Goal: Transaction & Acquisition: Purchase product/service

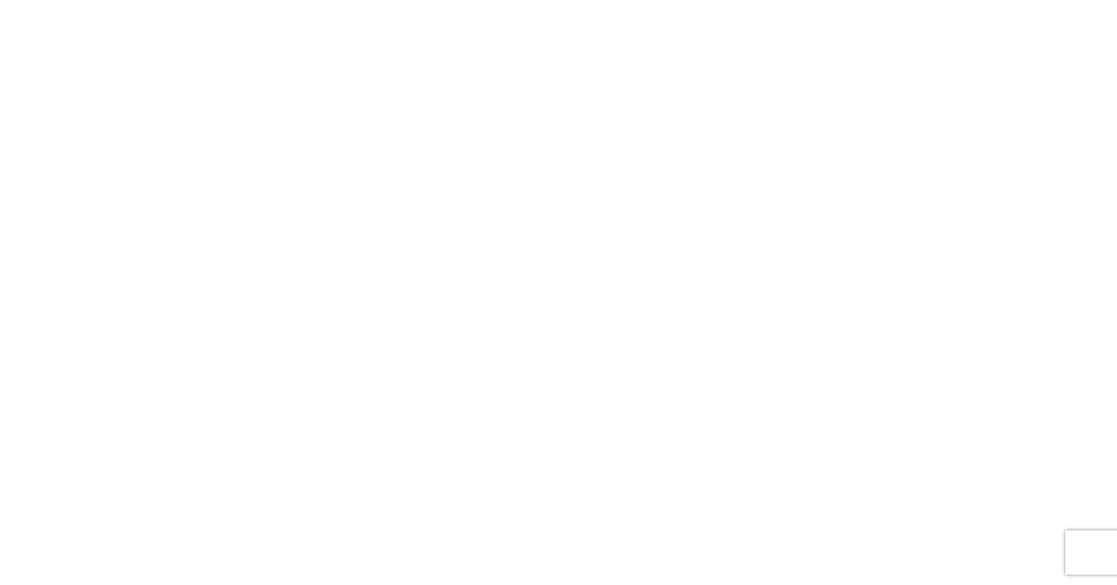
click at [507, 174] on body at bounding box center [558, 292] width 1117 height 585
click at [397, 74] on body at bounding box center [558, 292] width 1117 height 585
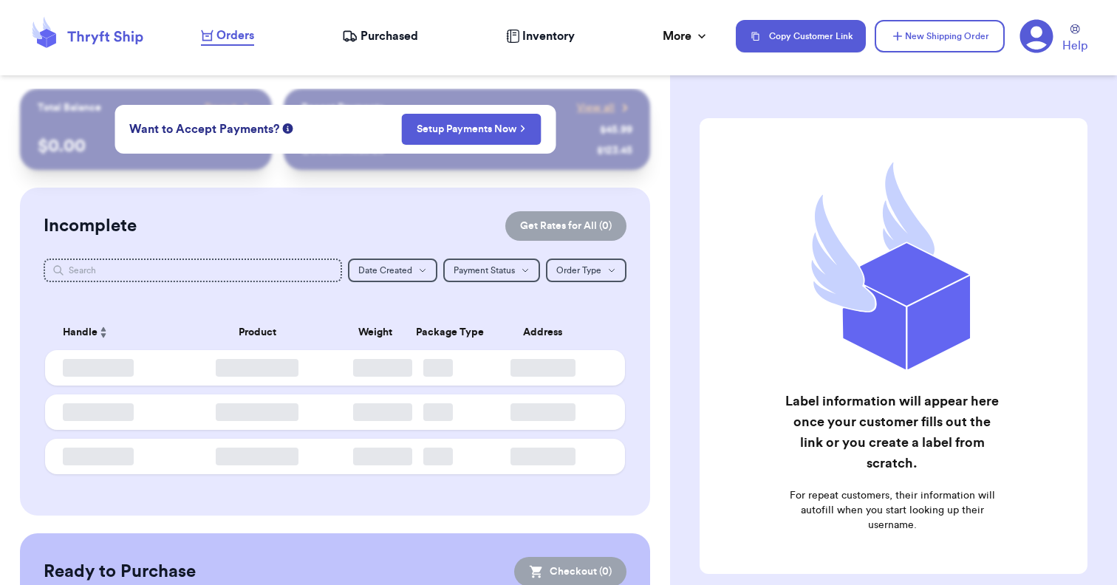
click at [366, 41] on span "Purchased" at bounding box center [390, 36] width 58 height 18
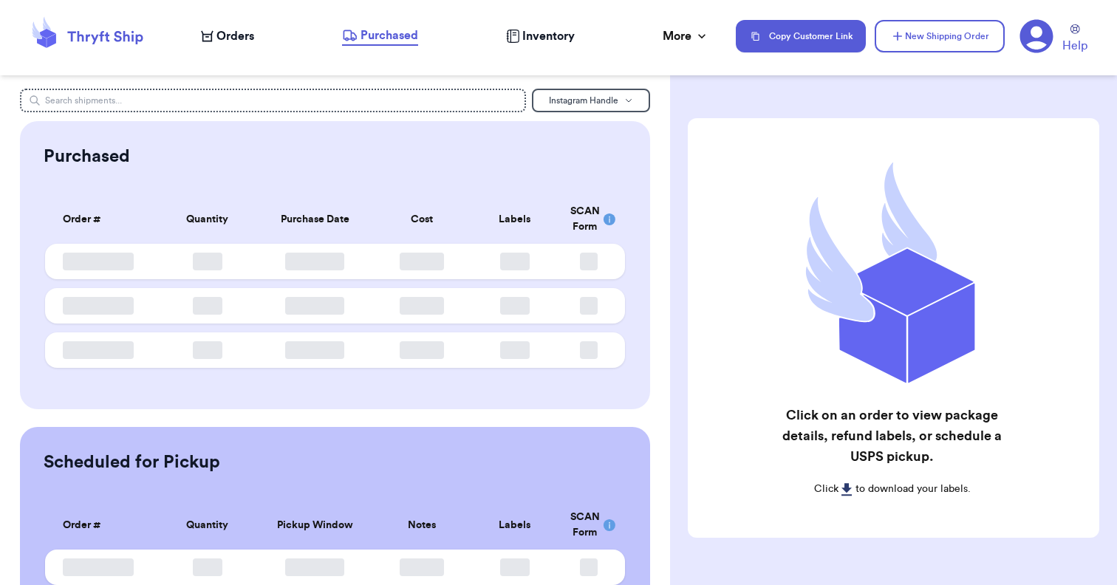
click at [226, 35] on span "Orders" at bounding box center [236, 36] width 38 height 18
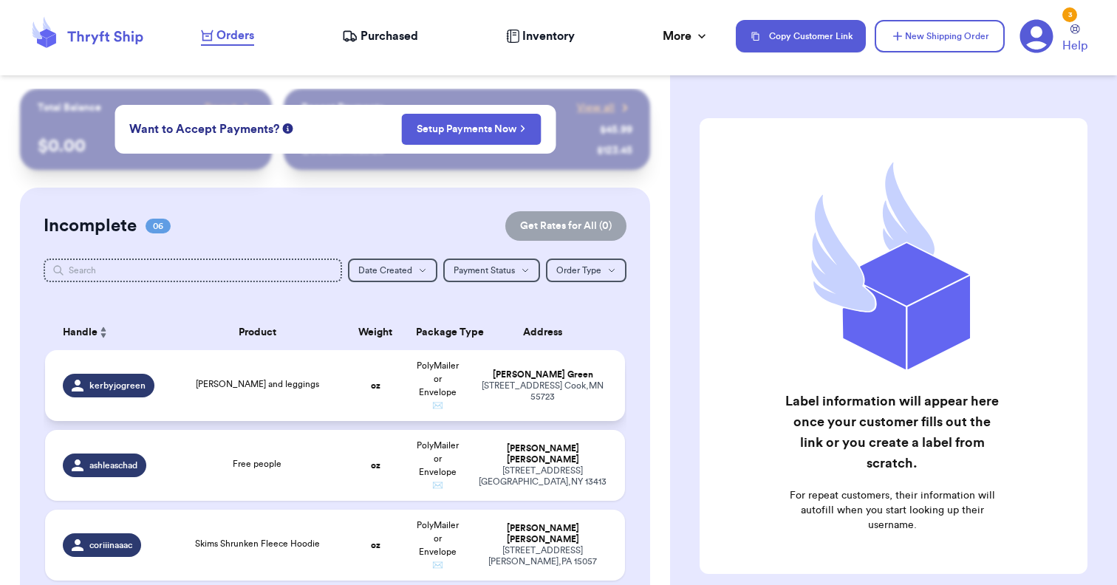
click at [365, 400] on td "oz" at bounding box center [375, 385] width 62 height 71
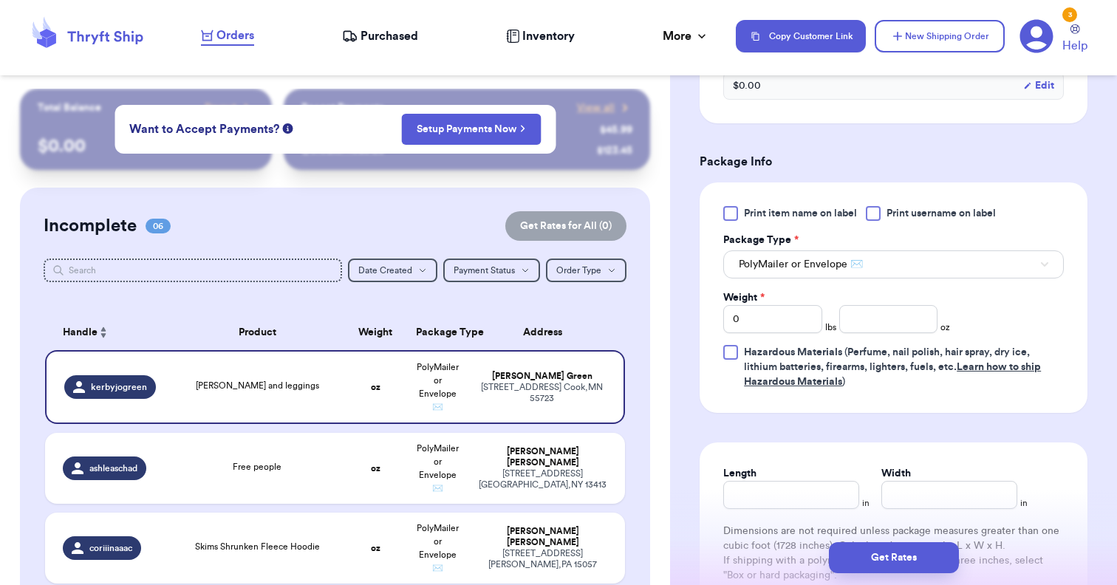
scroll to position [560, 0]
click at [899, 323] on input "number" at bounding box center [888, 317] width 99 height 28
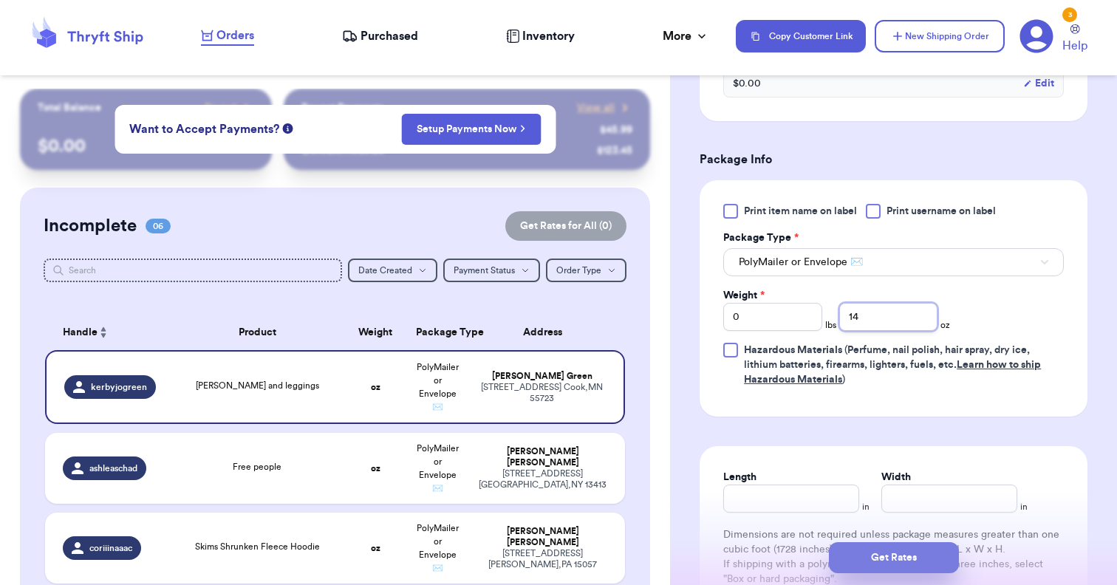
type input "14"
click at [921, 556] on button "Get Rates" at bounding box center [894, 557] width 130 height 31
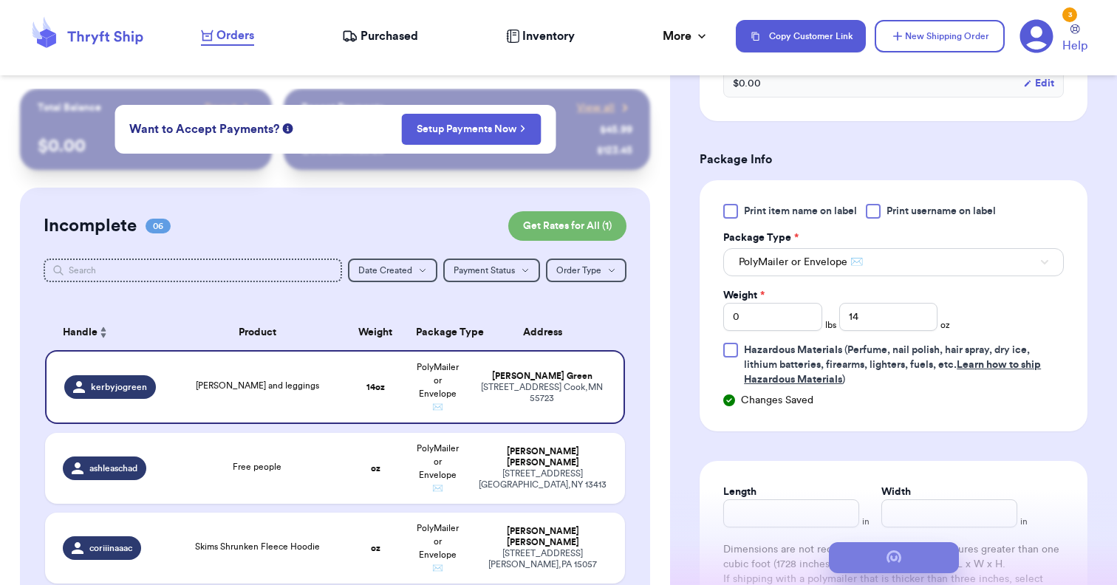
scroll to position [0, 0]
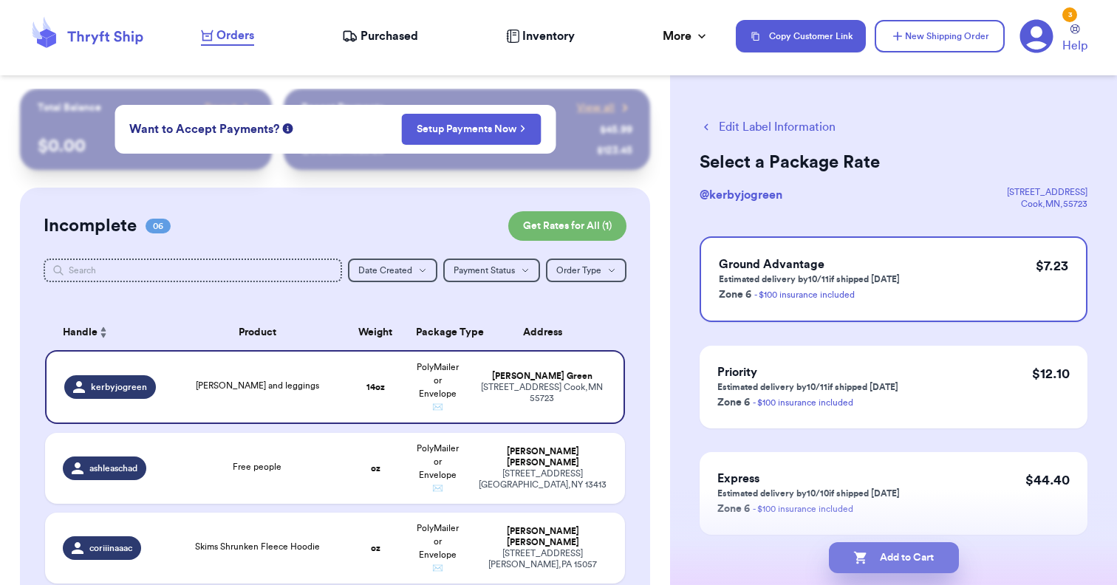
click at [897, 563] on button "Add to Cart" at bounding box center [894, 557] width 130 height 31
checkbox input "true"
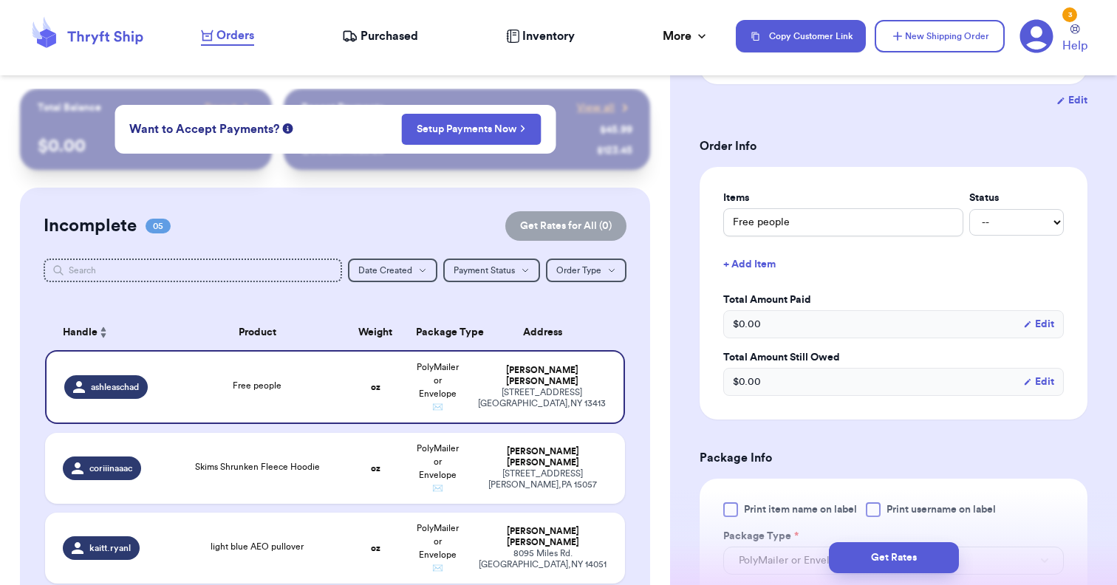
scroll to position [398, 0]
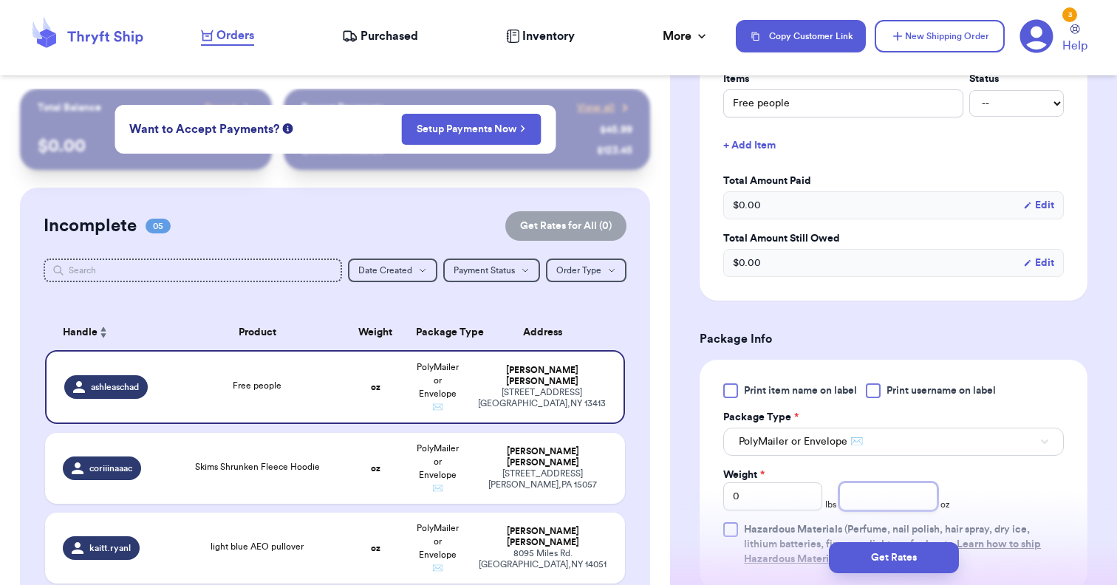
click at [901, 483] on input "number" at bounding box center [888, 497] width 99 height 28
type input "13"
click at [890, 553] on button "Get Rates" at bounding box center [894, 557] width 130 height 31
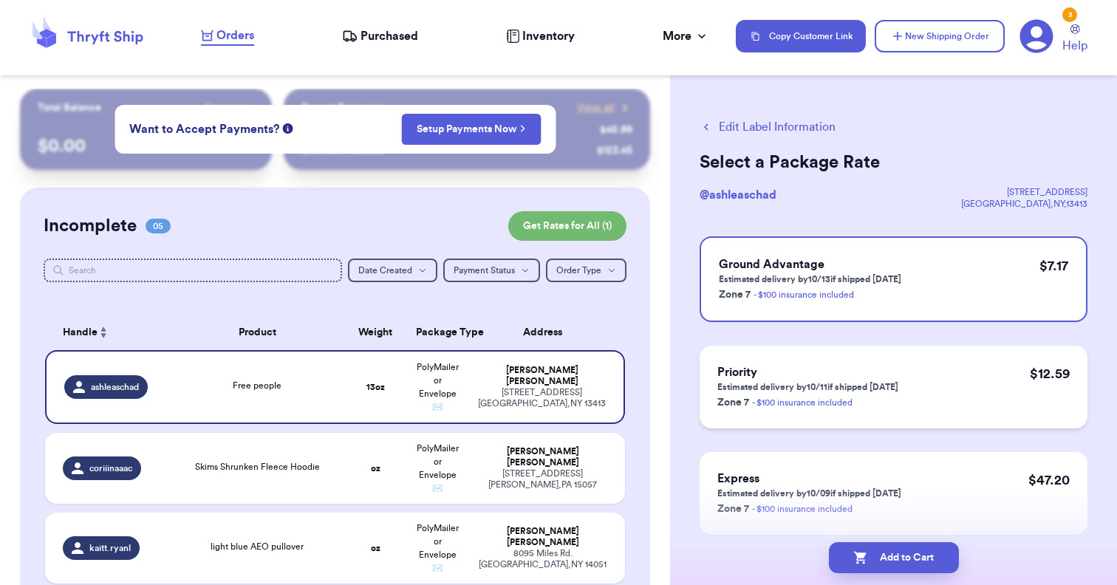
scroll to position [50, 0]
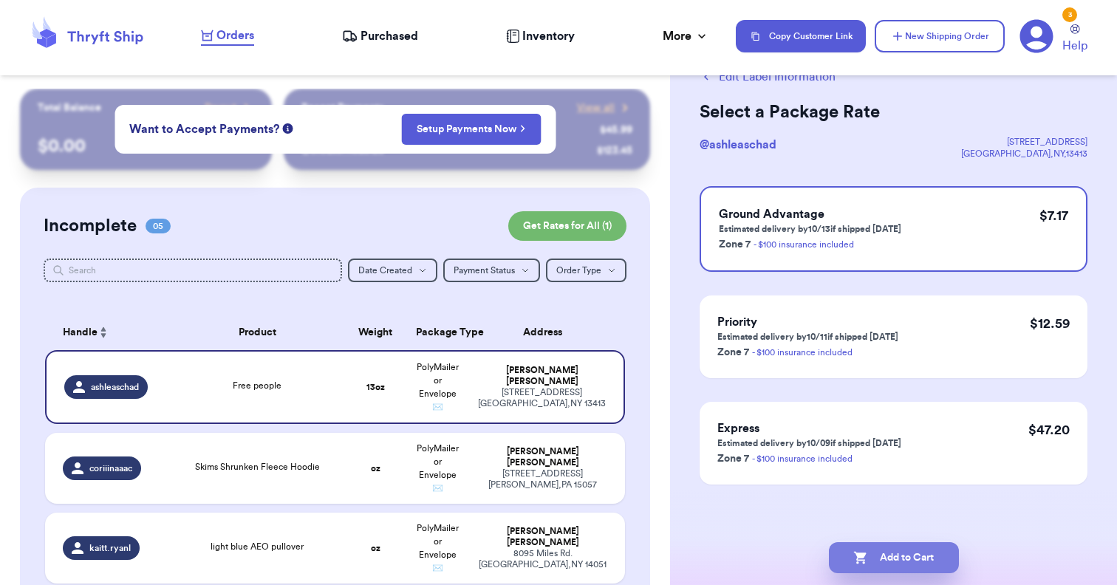
click at [906, 556] on button "Add to Cart" at bounding box center [894, 557] width 130 height 31
checkbox input "true"
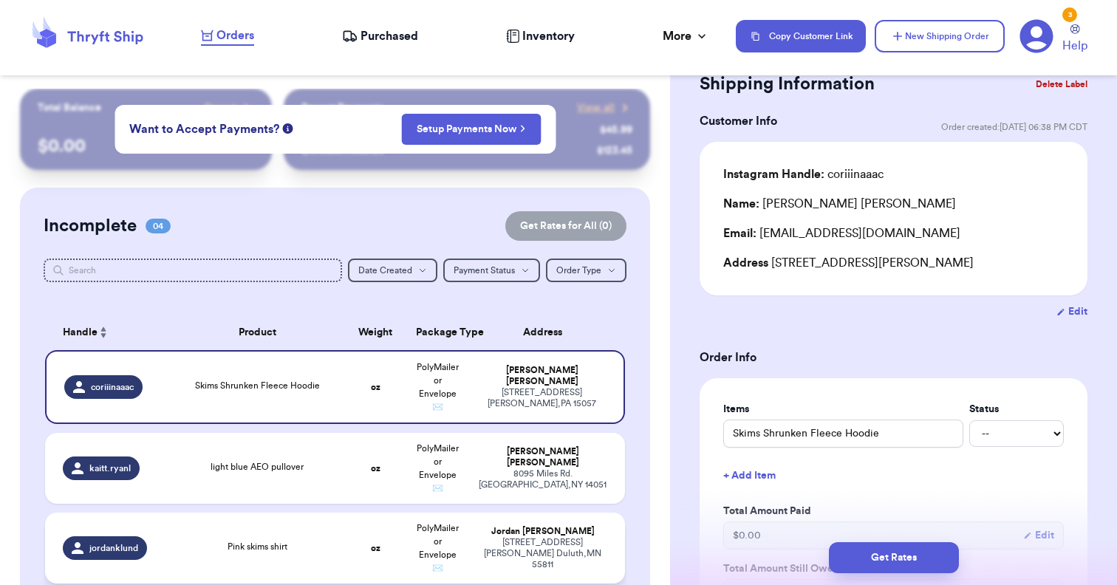
click at [549, 536] on td "[PERSON_NAME] [STREET_ADDRESS][PERSON_NAME]" at bounding box center [547, 548] width 156 height 71
type input "Pink skims shirt"
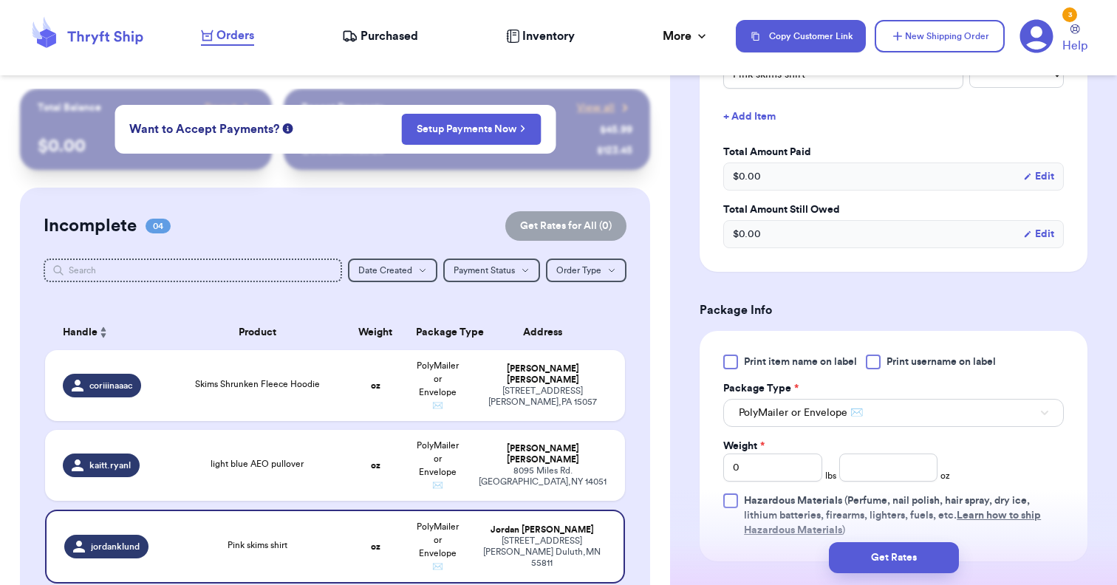
scroll to position [484, 0]
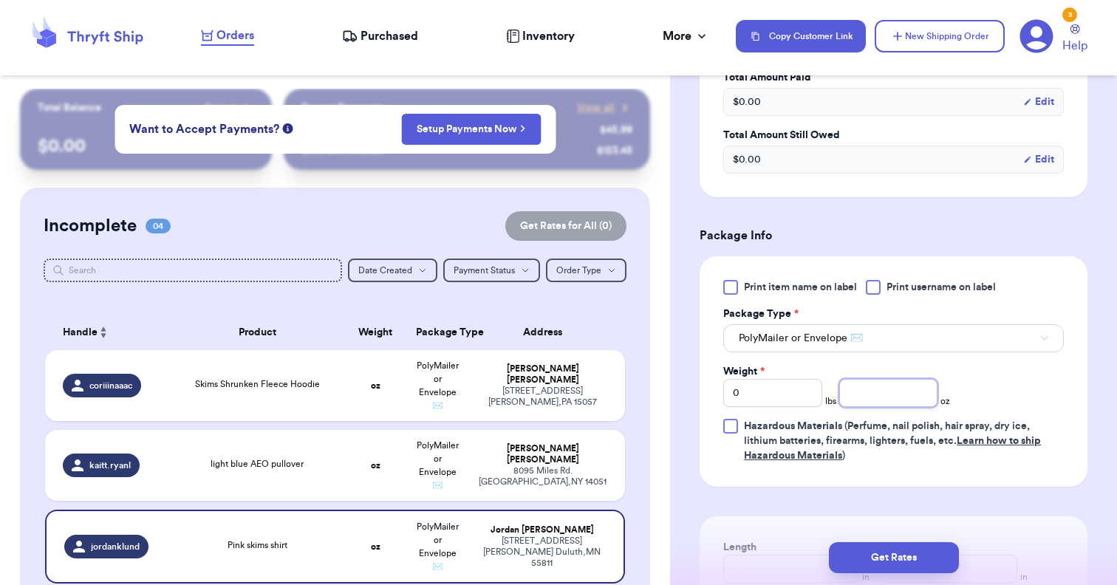
click at [897, 401] on input "number" at bounding box center [888, 393] width 99 height 28
type input "5"
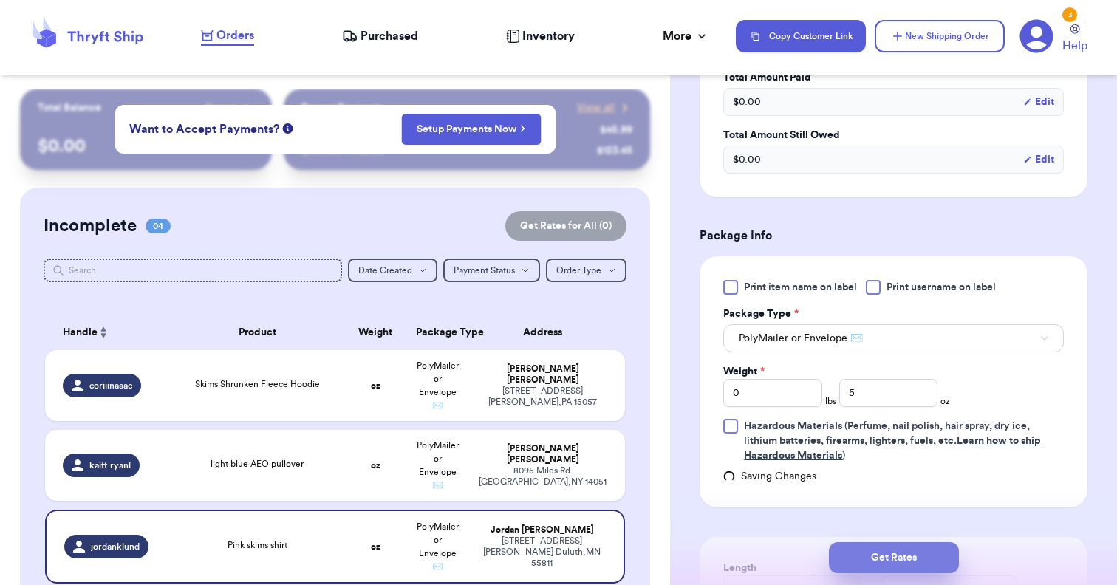
click at [890, 554] on button "Get Rates" at bounding box center [894, 557] width 130 height 31
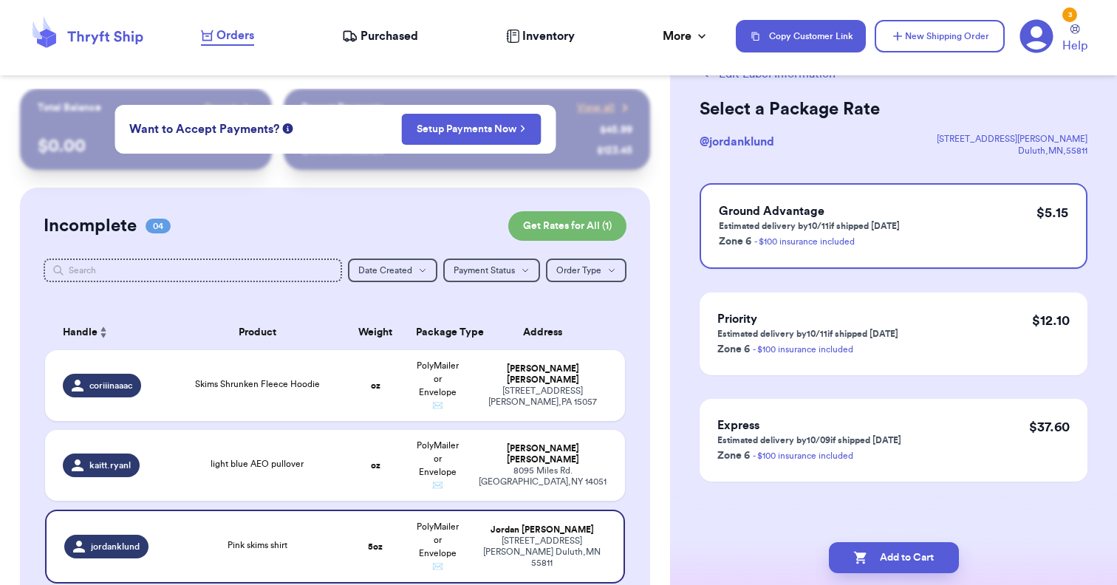
scroll to position [0, 0]
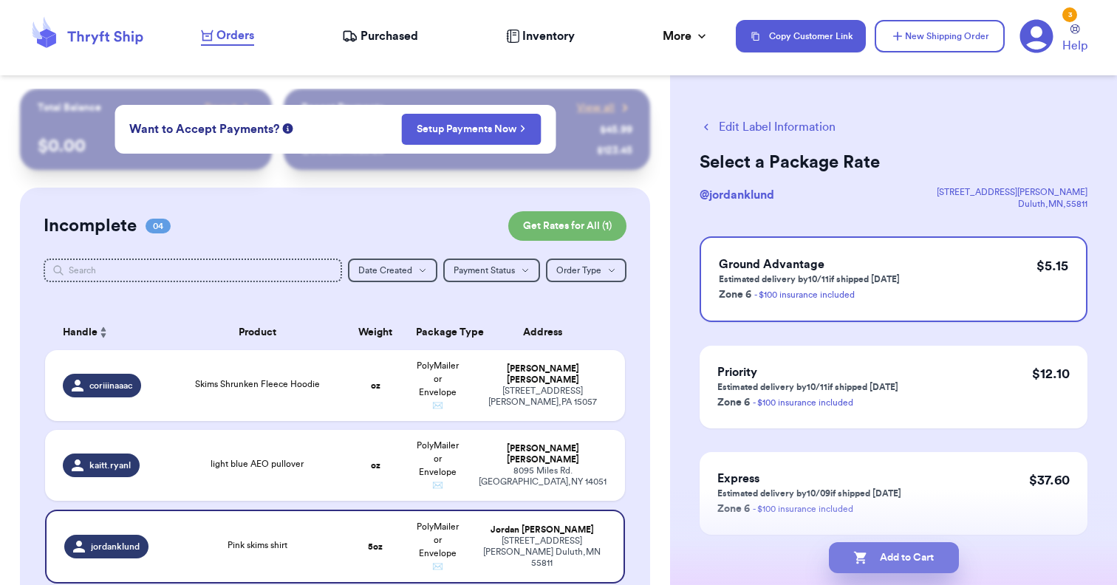
click at [890, 554] on button "Add to Cart" at bounding box center [894, 557] width 130 height 31
checkbox input "true"
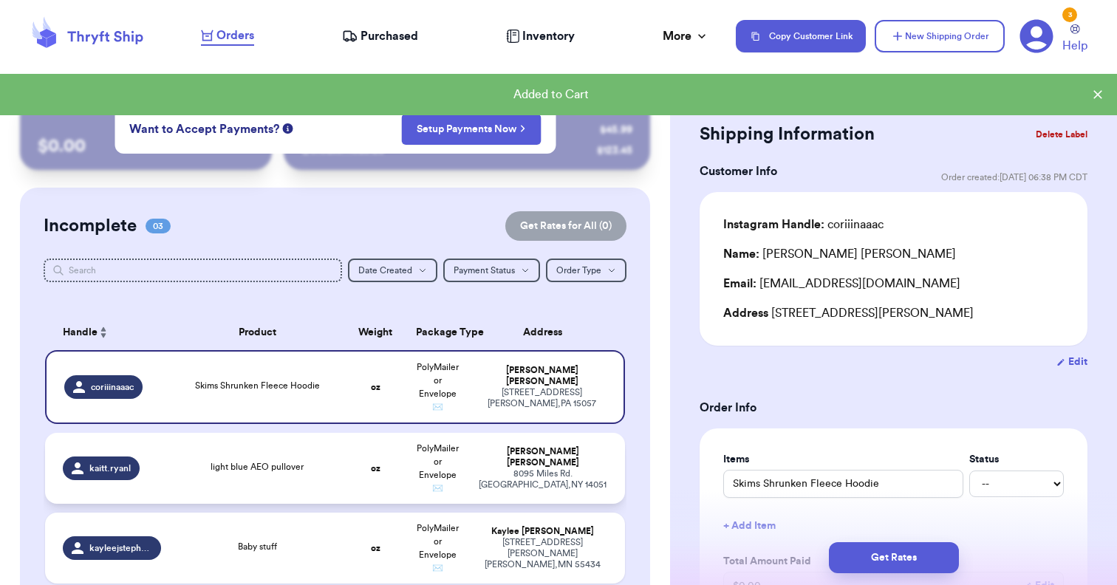
click at [293, 471] on span "light blue AEO pullover" at bounding box center [257, 467] width 93 height 9
type input "light blue AEO pullover"
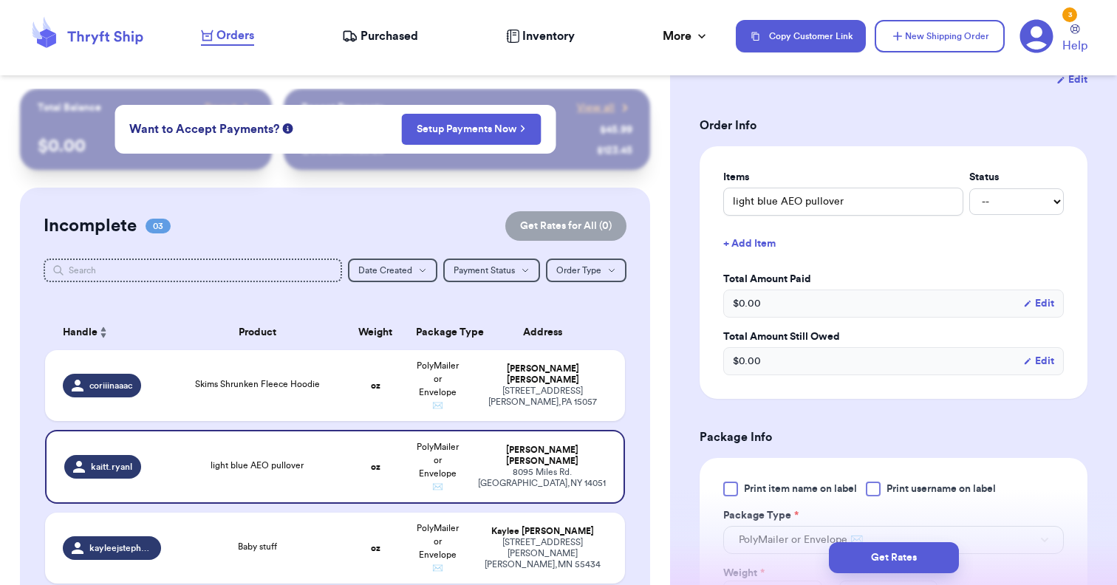
scroll to position [448, 0]
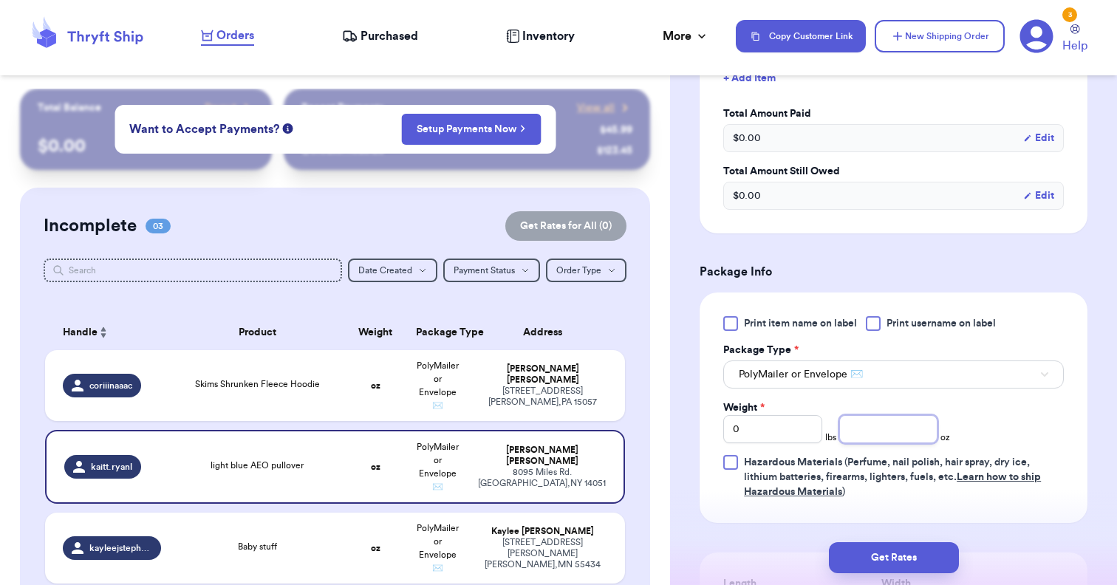
click at [902, 435] on input "number" at bounding box center [888, 429] width 99 height 28
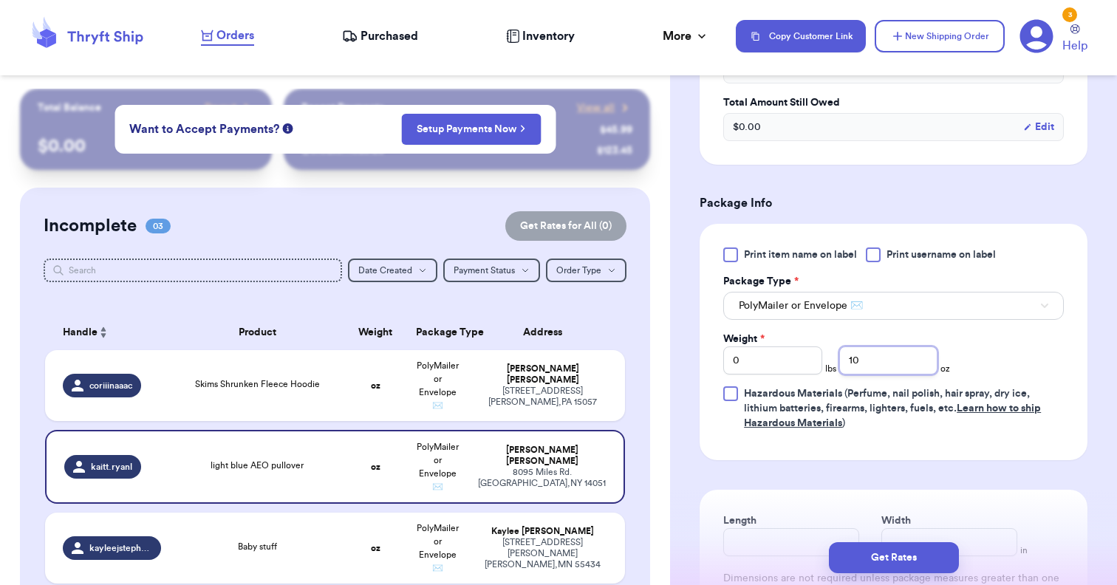
scroll to position [540, 0]
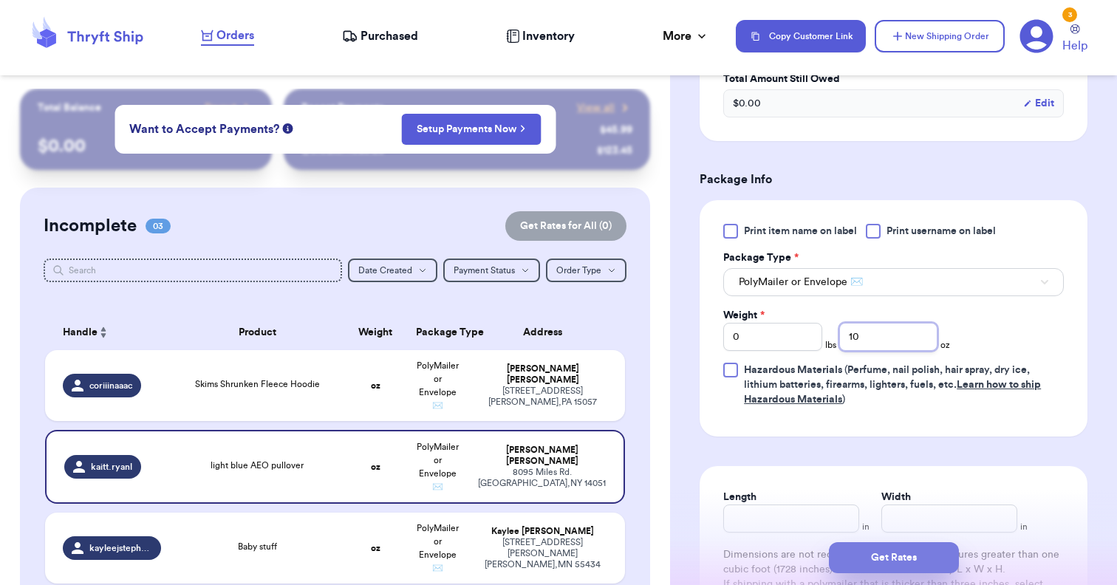
type input "10"
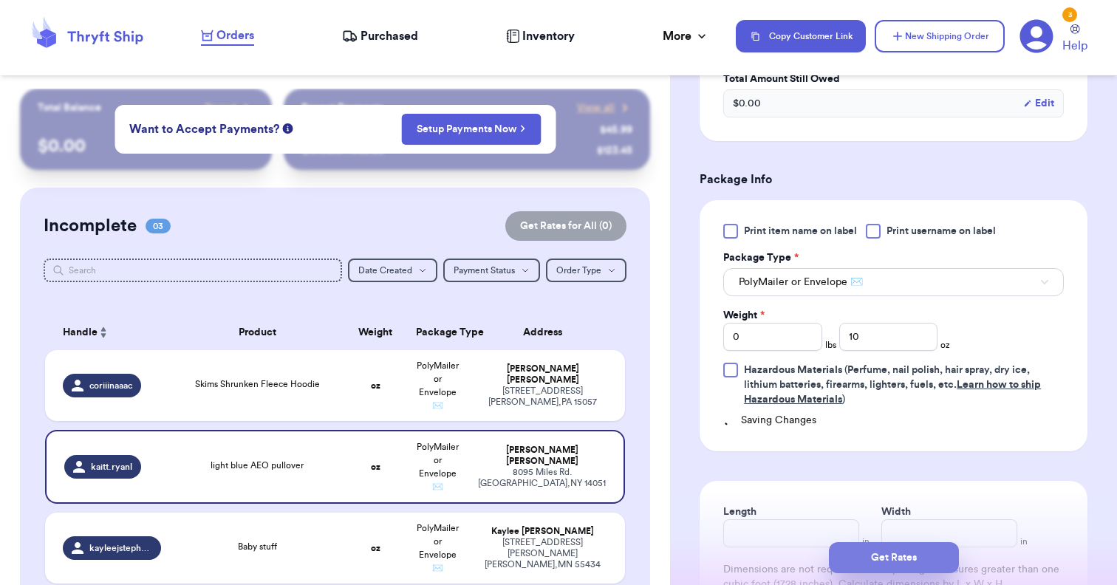
click at [904, 553] on button "Get Rates" at bounding box center [894, 557] width 130 height 31
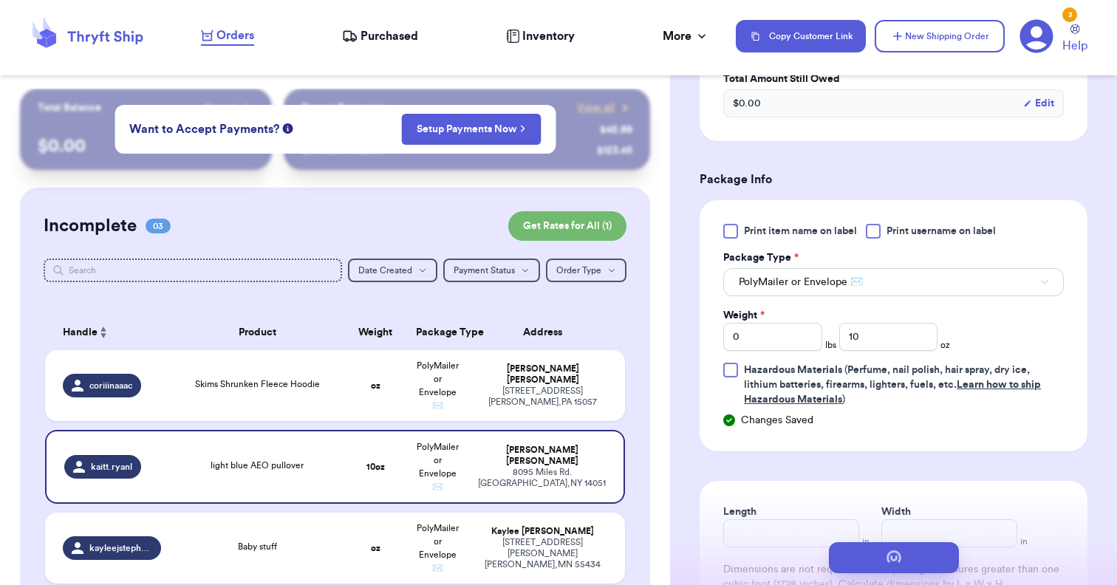
scroll to position [0, 0]
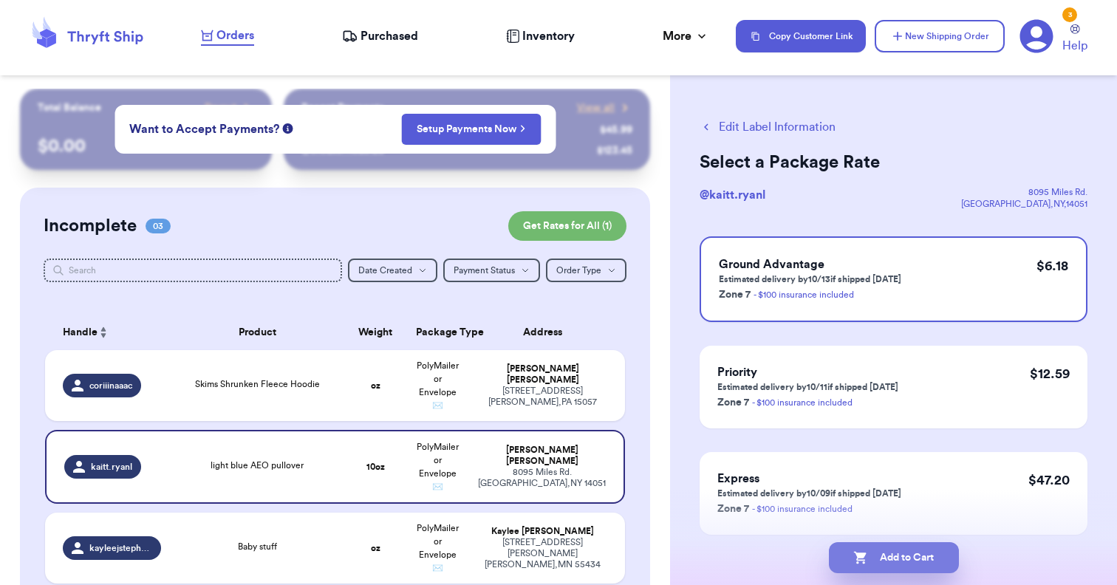
click at [900, 556] on button "Add to Cart" at bounding box center [894, 557] width 130 height 31
checkbox input "true"
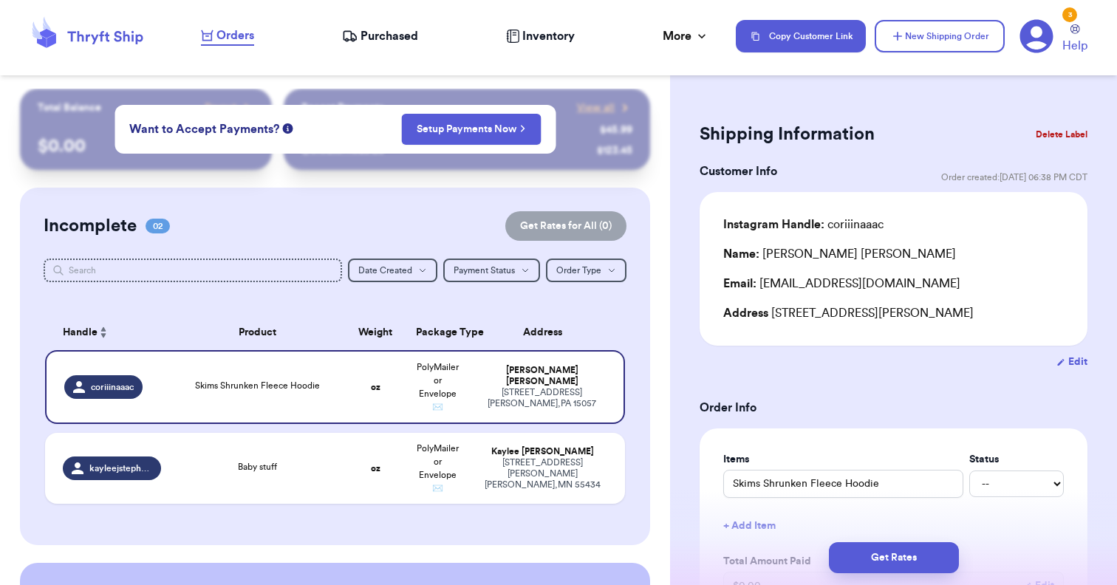
click at [380, 34] on span "Purchased" at bounding box center [390, 36] width 58 height 18
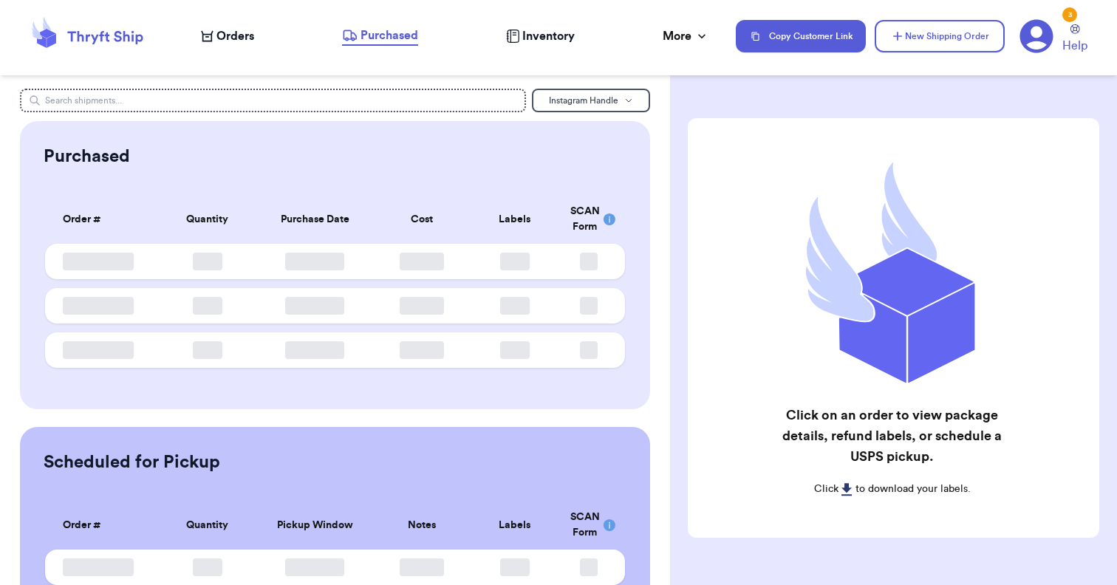
click at [225, 30] on span "Orders" at bounding box center [236, 36] width 38 height 18
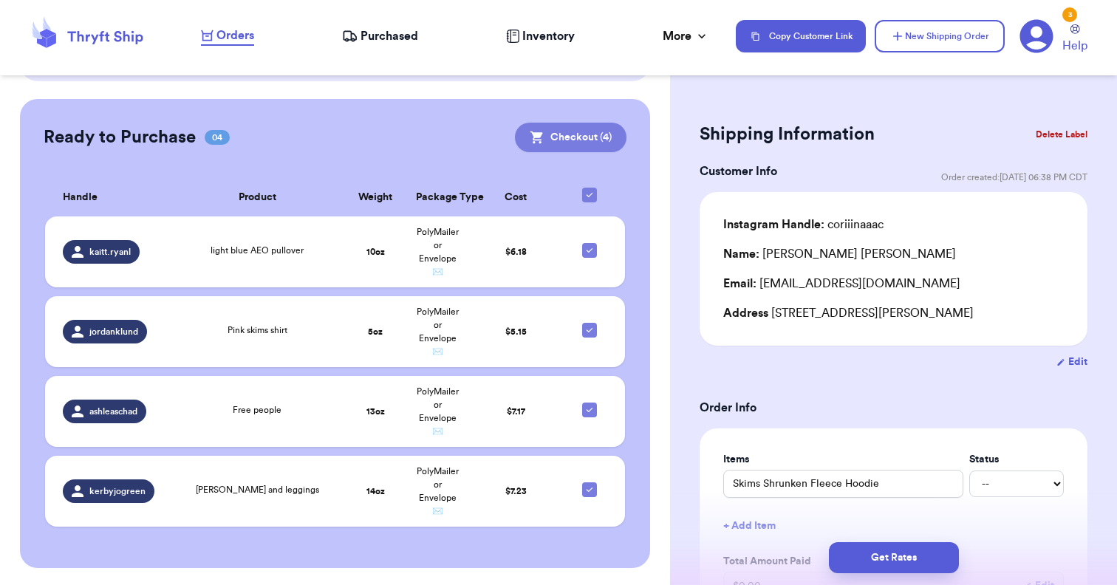
click at [590, 143] on button "Checkout ( 4 )" at bounding box center [571, 138] width 112 height 30
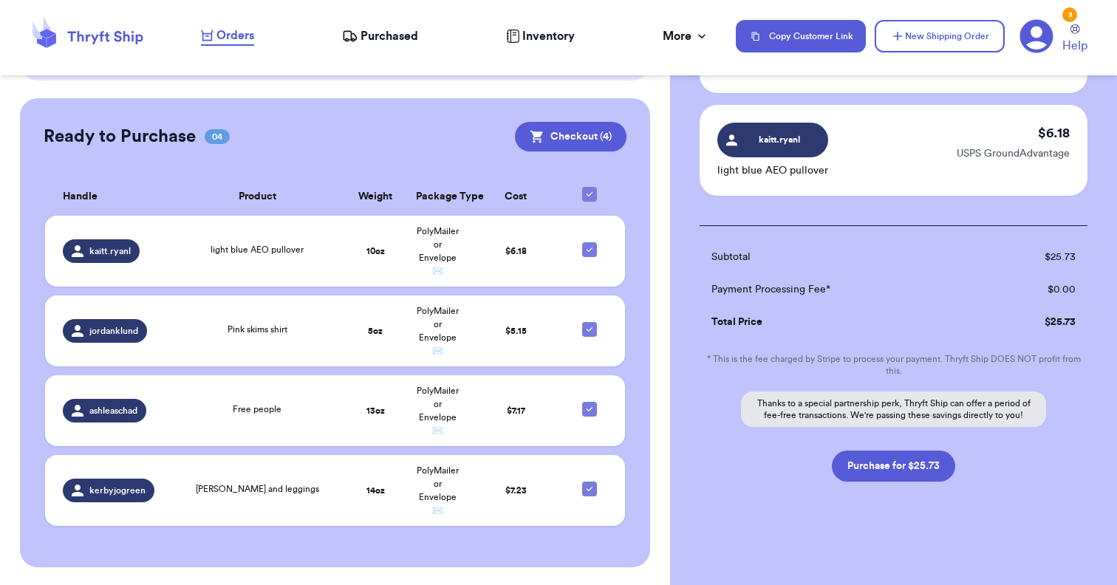
scroll to position [386, 0]
click at [897, 464] on button "Purchase for $25.73" at bounding box center [893, 466] width 123 height 31
checkbox input "false"
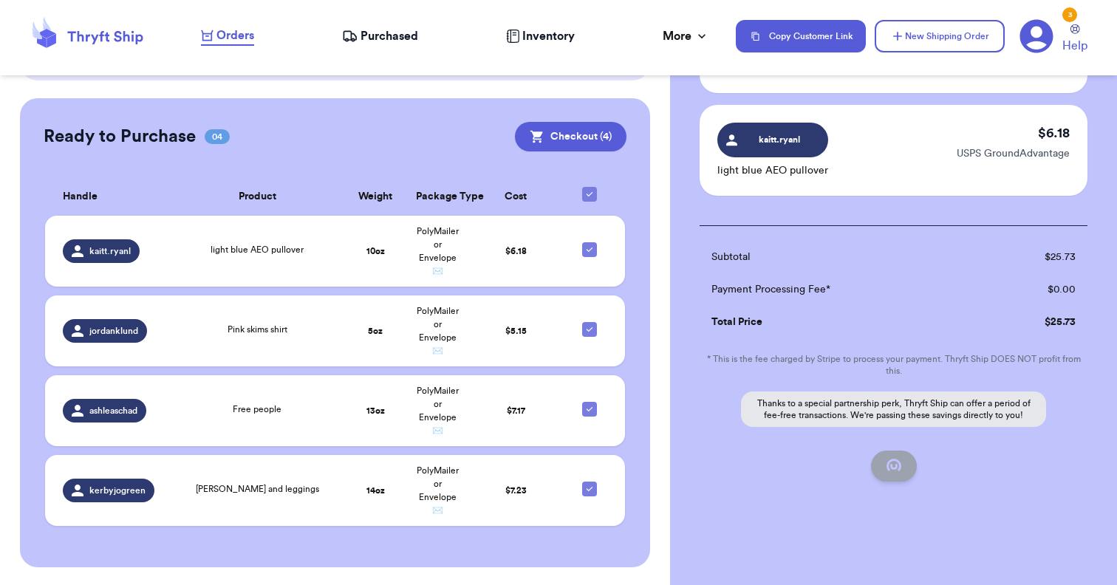
checkbox input "false"
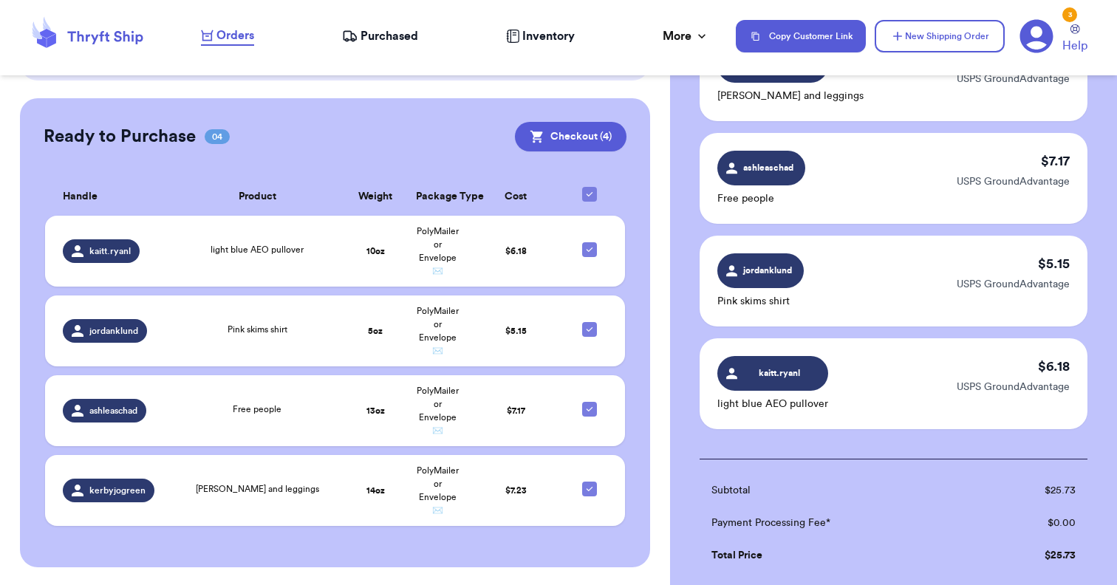
checkbox input "true"
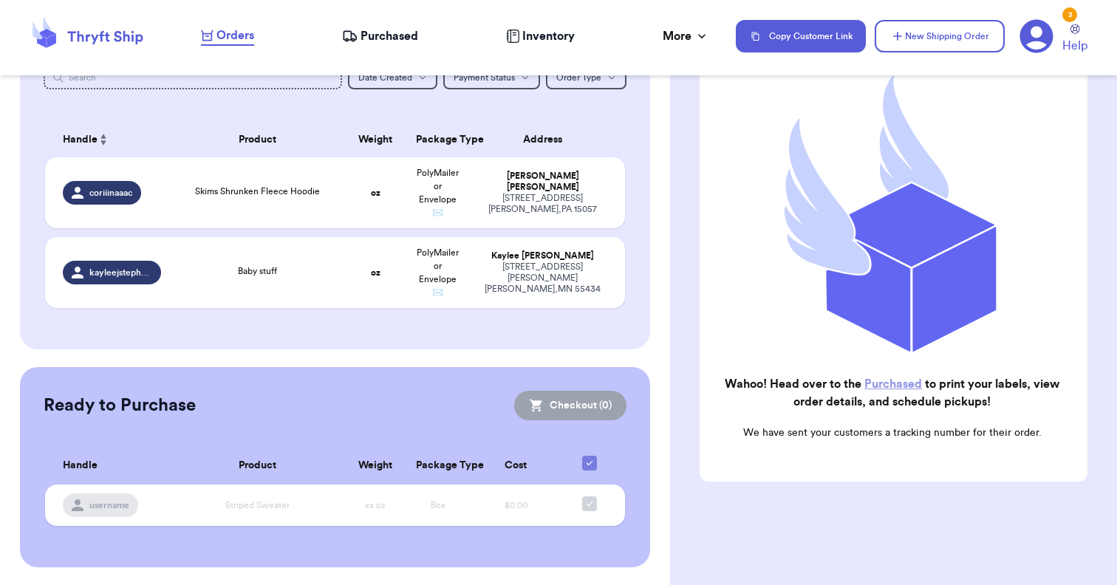
click at [383, 34] on span "Purchased" at bounding box center [390, 36] width 58 height 18
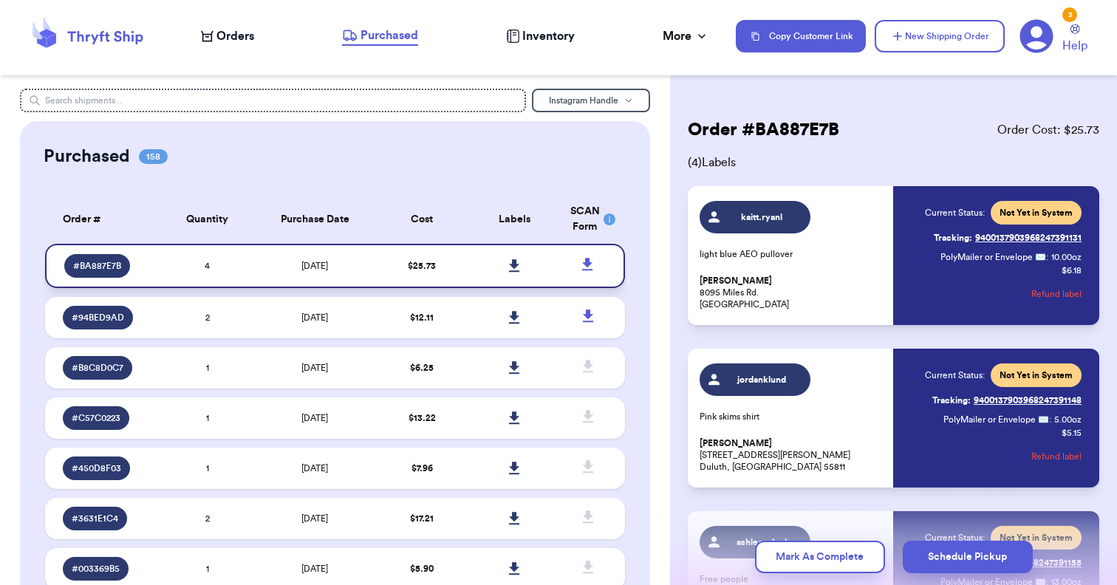
click at [514, 272] on icon at bounding box center [514, 265] width 10 height 13
